Goal: Task Accomplishment & Management: Manage account settings

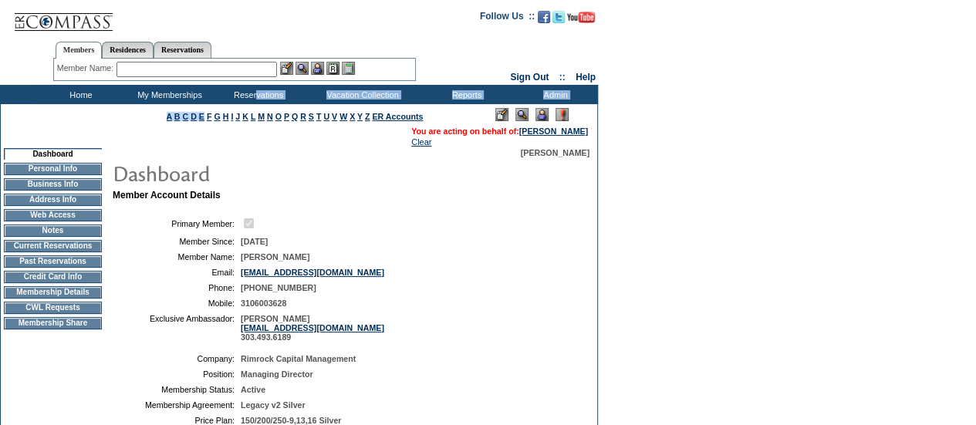
drag, startPoint x: 254, startPoint y: 90, endPoint x: 184, endPoint y: 105, distance: 71.7
click at [179, 95] on td "My Memberships" at bounding box center [167, 94] width 89 height 19
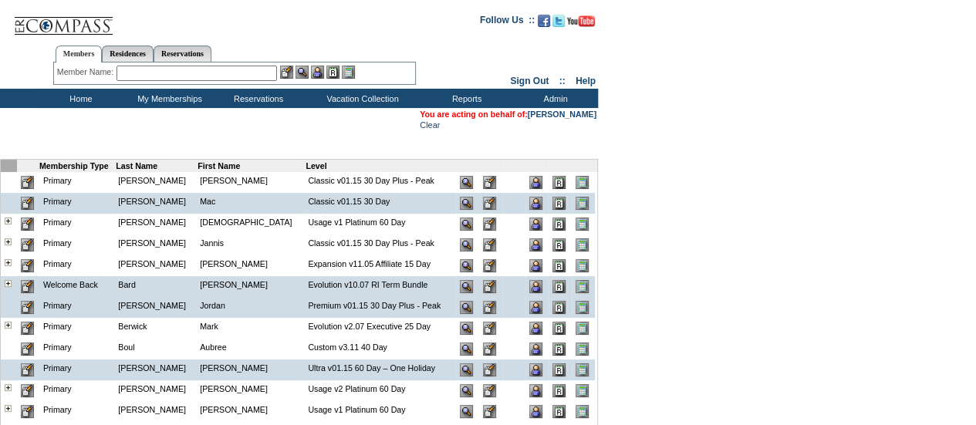
click at [251, 78] on input "text" at bounding box center [196, 73] width 160 height 15
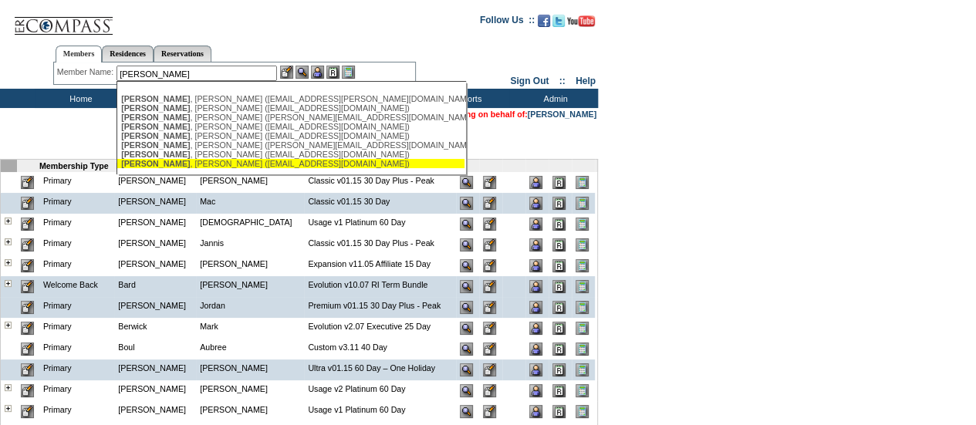
click at [220, 163] on div "Duffy , Terry (duffyt1@gmail.com)" at bounding box center [290, 163] width 339 height 9
type input "Duffy, Terry (duffyt1@gmail.com)"
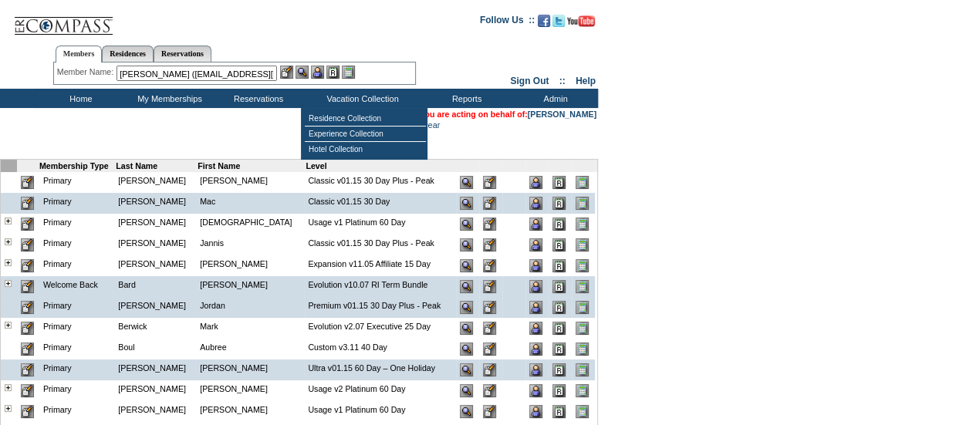
click at [319, 69] on img at bounding box center [317, 72] width 13 height 13
click at [306, 70] on img at bounding box center [301, 72] width 13 height 13
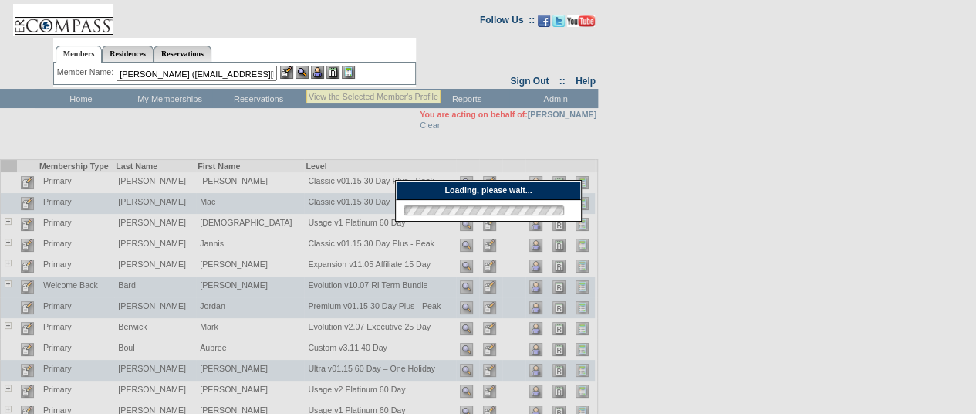
scroll to position [285, 0]
